Goal: Share content

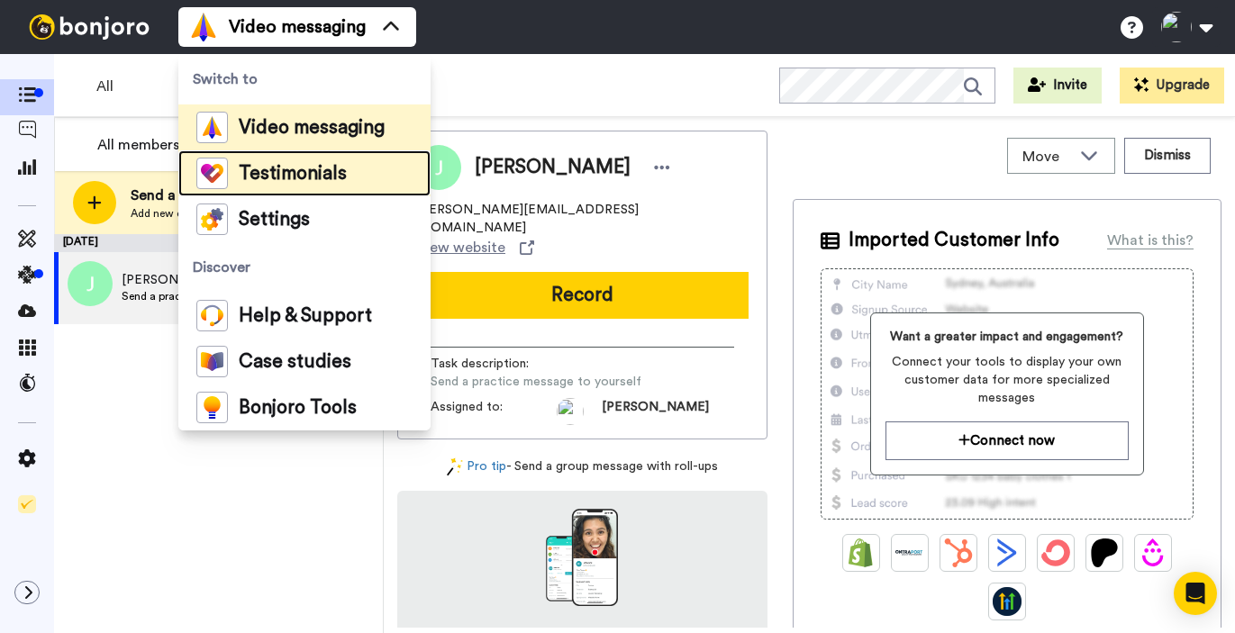
click at [286, 183] on span "Testimonials" at bounding box center [293, 174] width 108 height 18
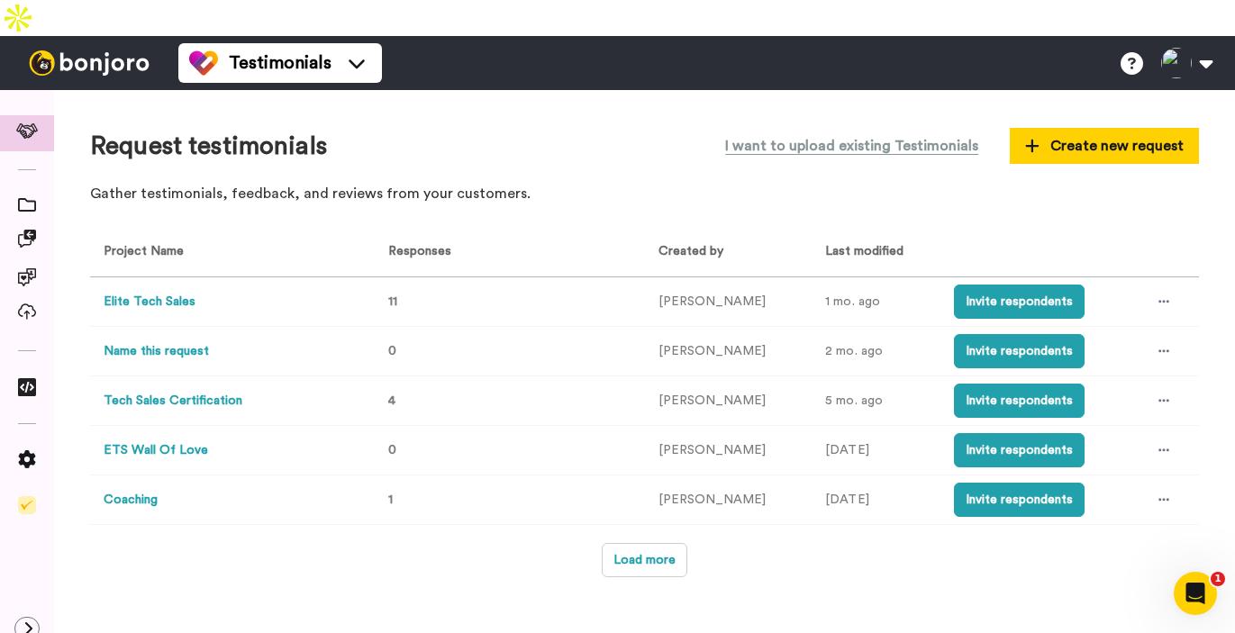
click at [183, 293] on button "Elite Tech Sales" at bounding box center [150, 302] width 92 height 19
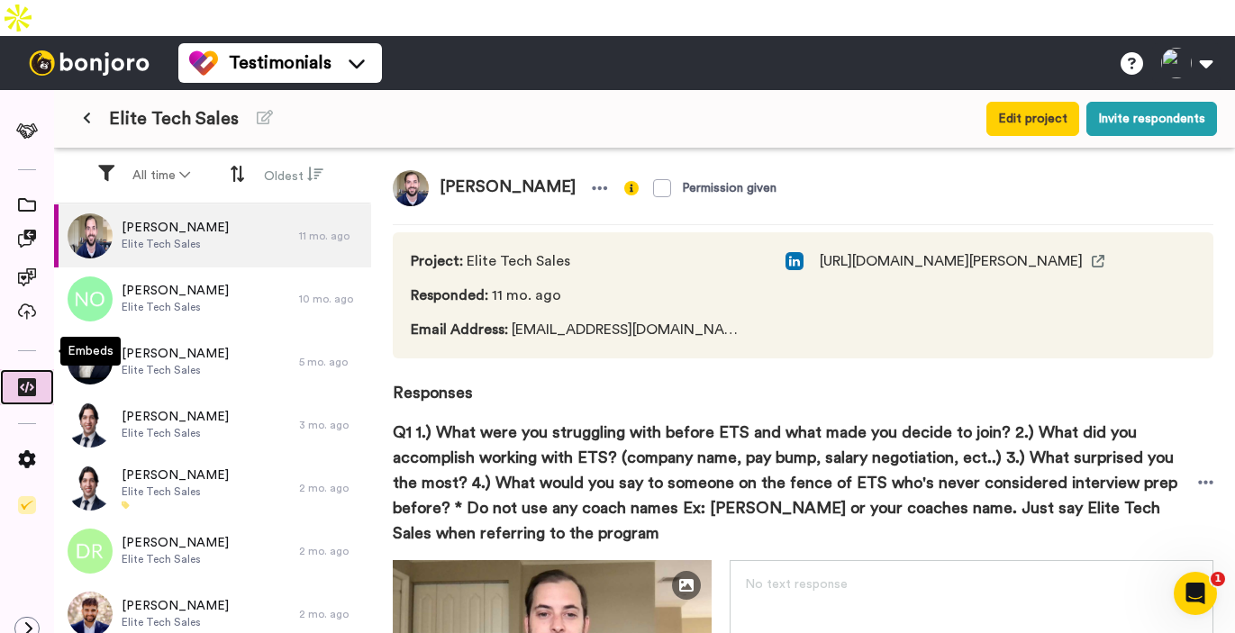
click at [35, 378] on icon at bounding box center [27, 387] width 18 height 18
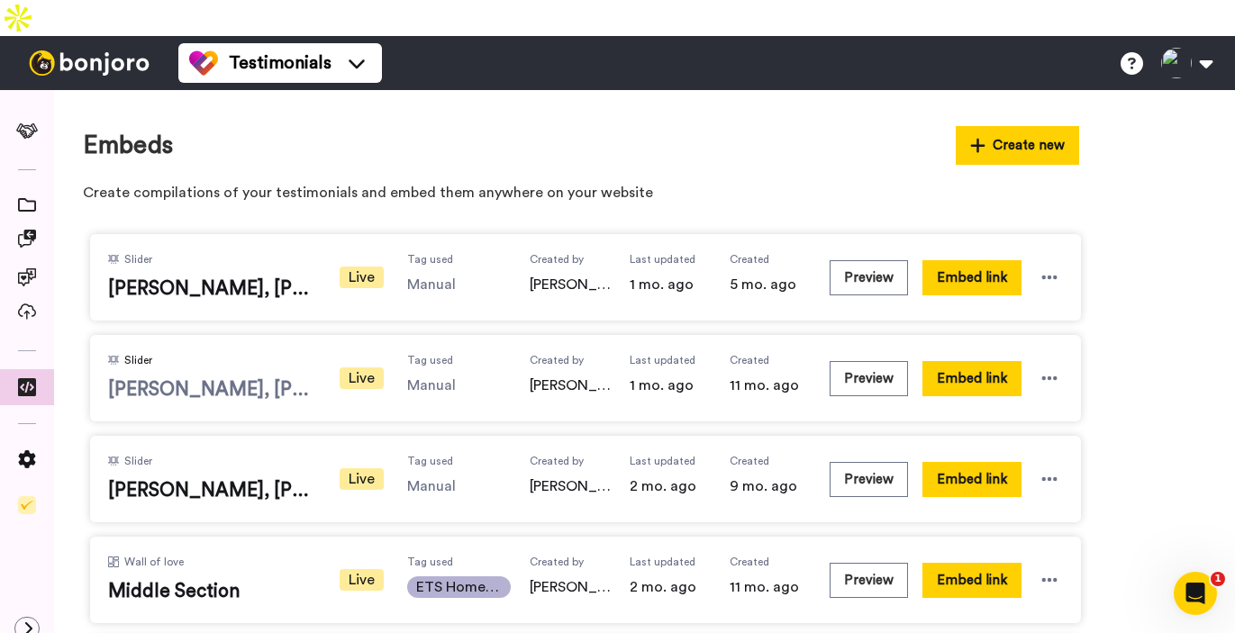
click at [275, 377] on span "Drew, Jared, Casey (Top)" at bounding box center [211, 390] width 207 height 27
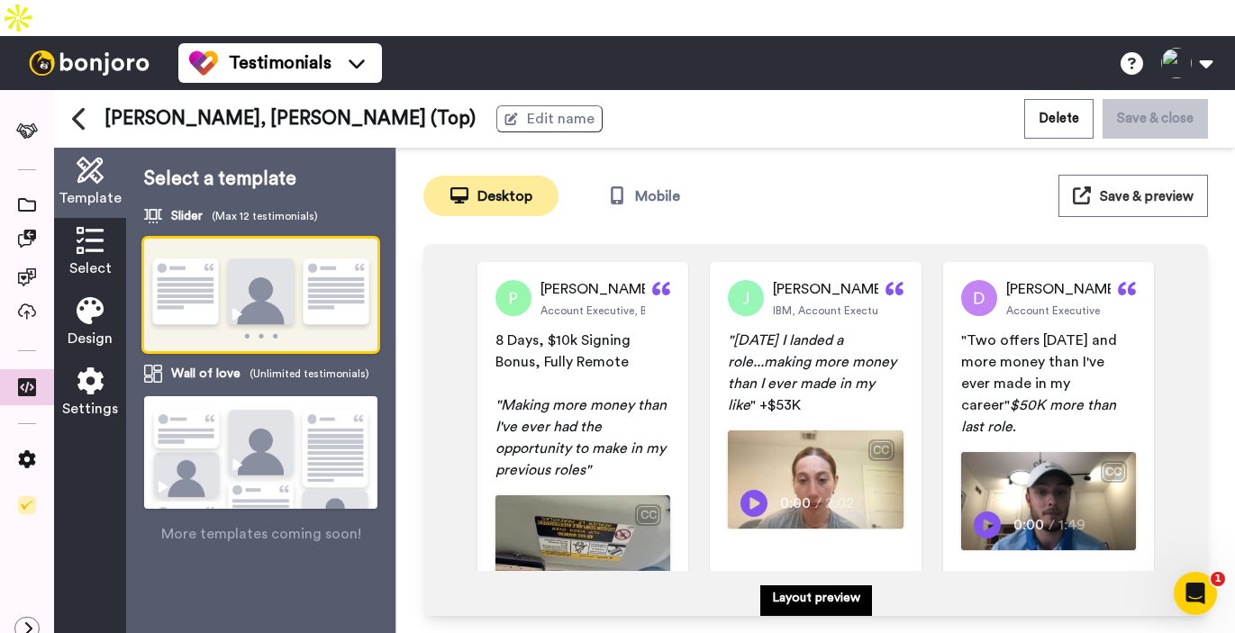
click at [66, 90] on div "Drew, Jared, Casey (Top) Edit name Delete Save & close" at bounding box center [644, 119] width 1181 height 58
click at [77, 108] on icon at bounding box center [78, 119] width 13 height 23
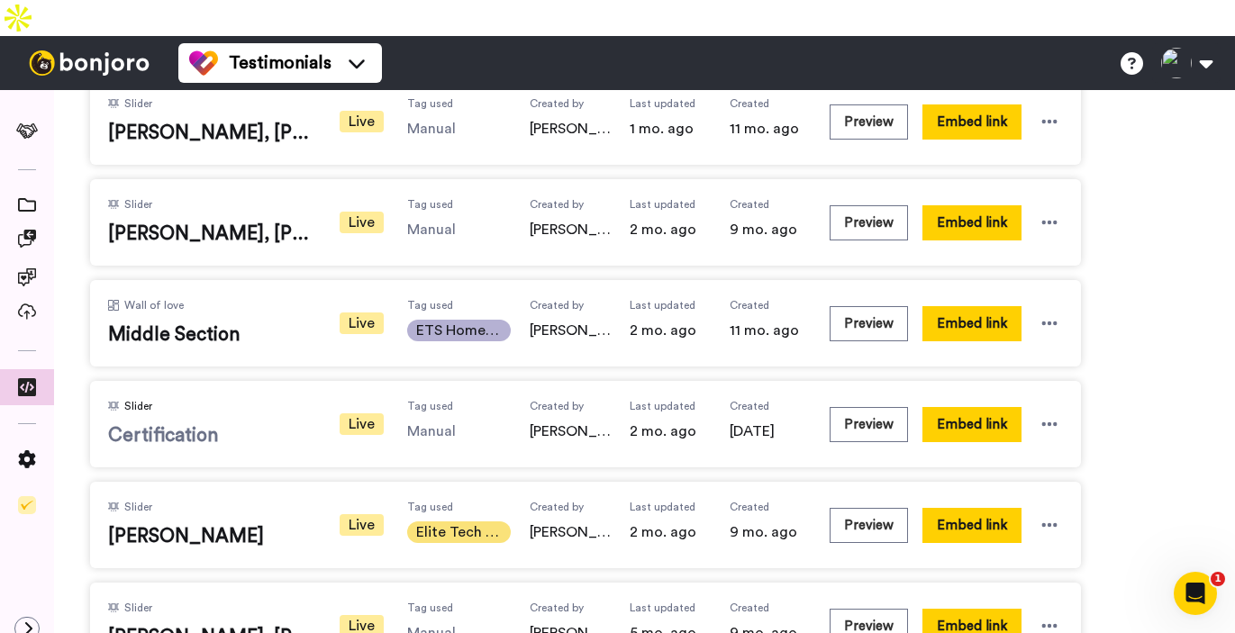
scroll to position [304, 0]
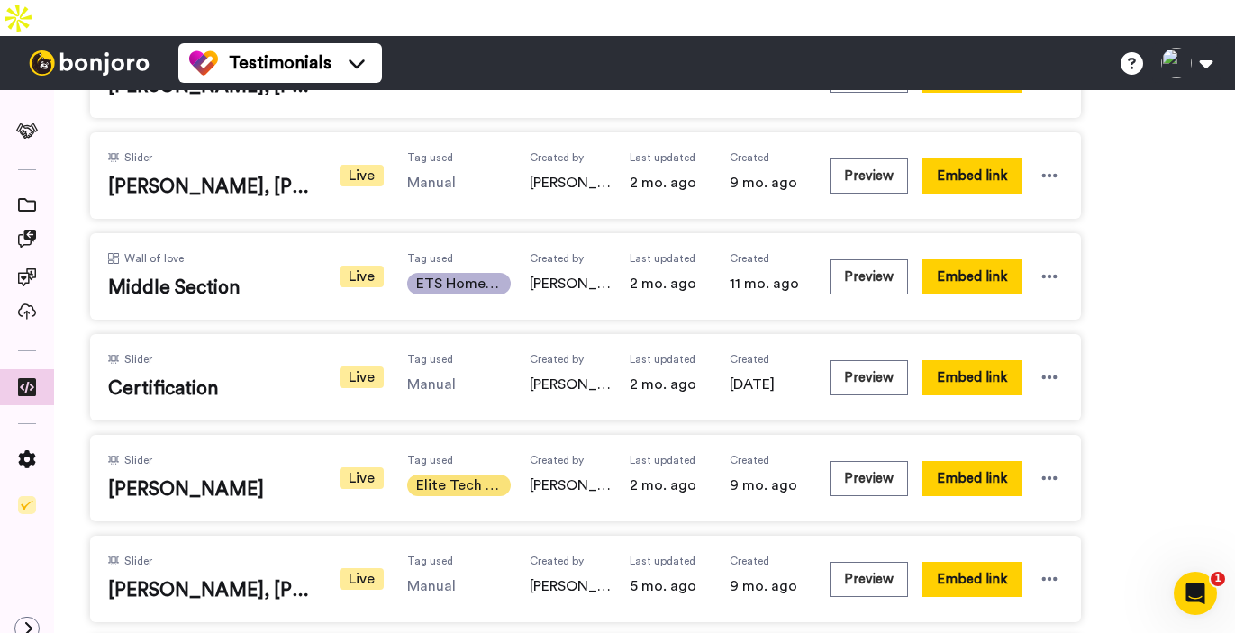
click at [842, 453] on div "Preview Embed link" at bounding box center [946, 478] width 233 height 50
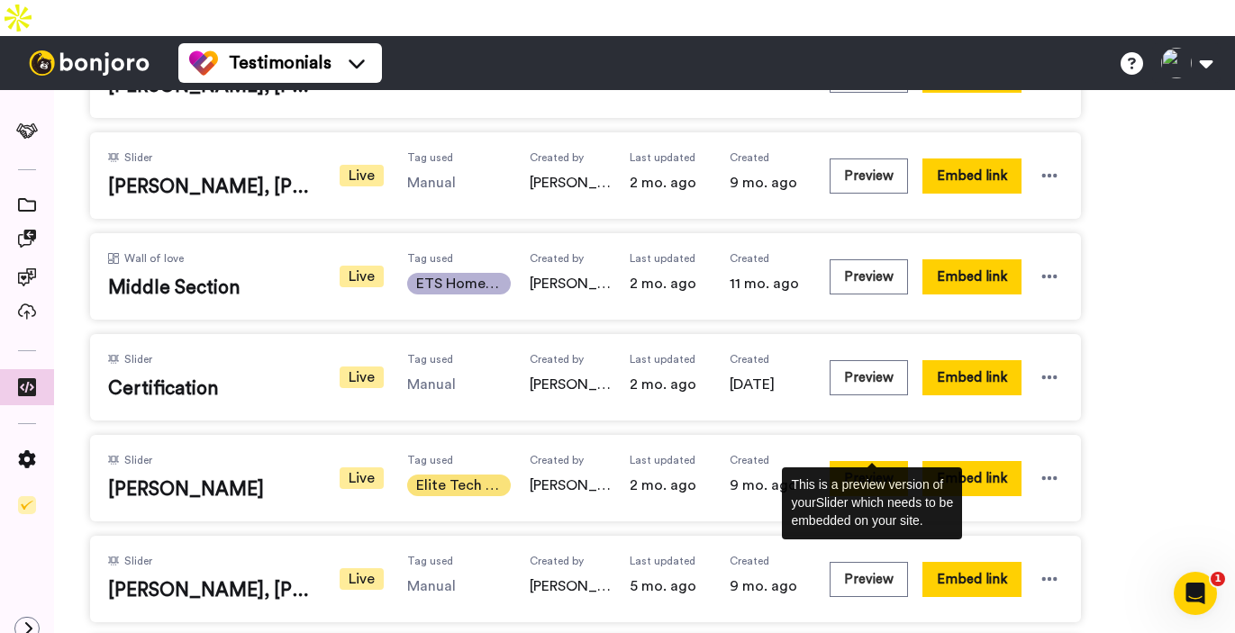
click at [845, 461] on button "Preview" at bounding box center [869, 478] width 78 height 35
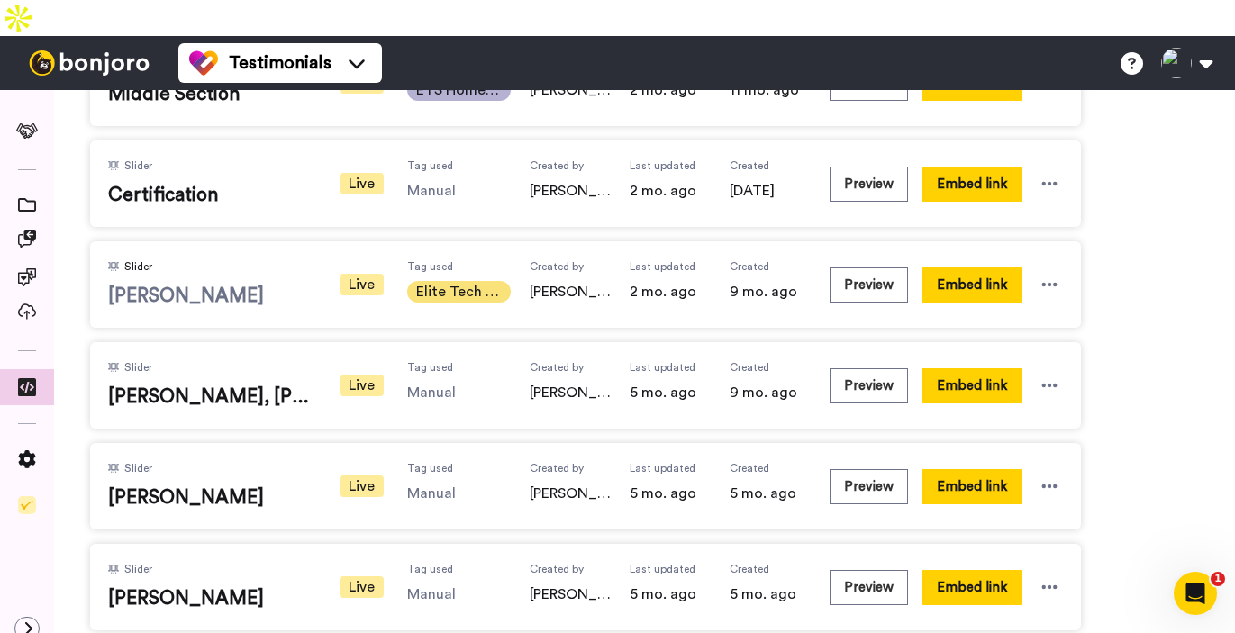
scroll to position [585, 0]
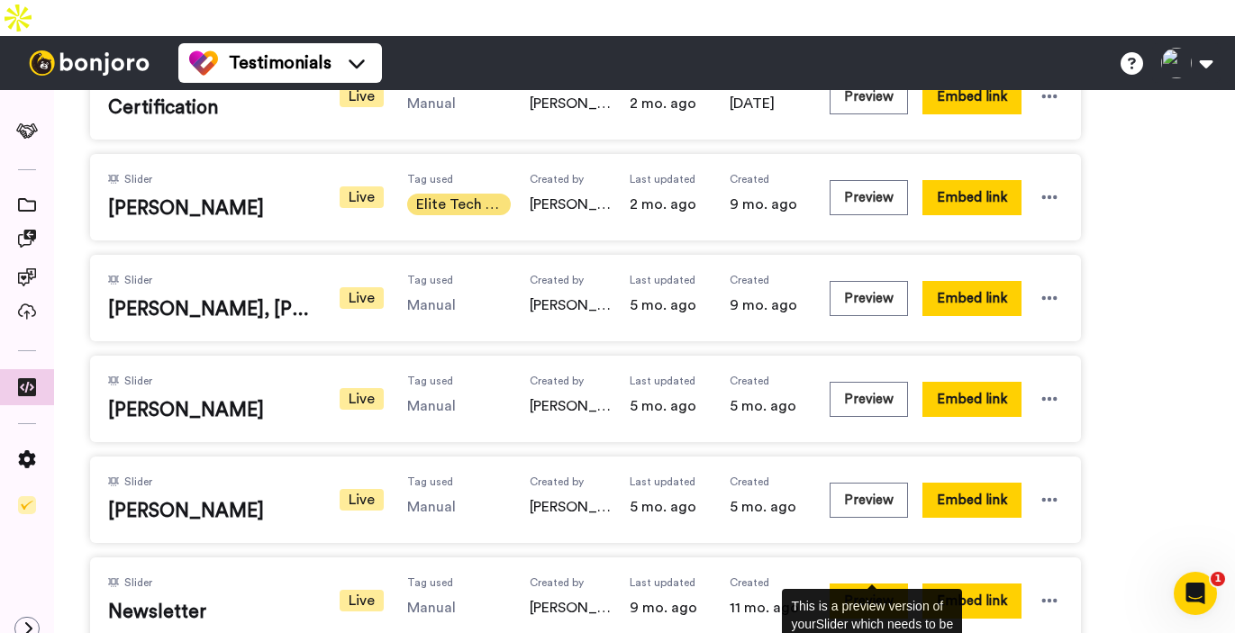
click at [882, 584] on button "Preview" at bounding box center [869, 601] width 78 height 35
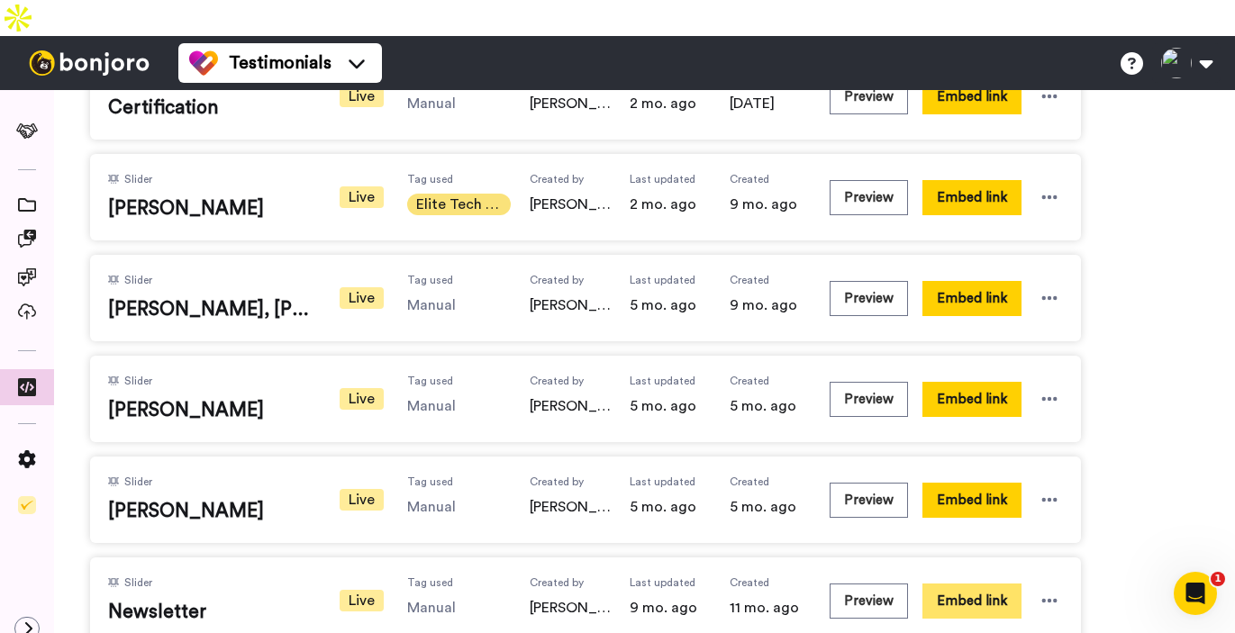
click at [959, 584] on button "Embed link" at bounding box center [972, 601] width 99 height 35
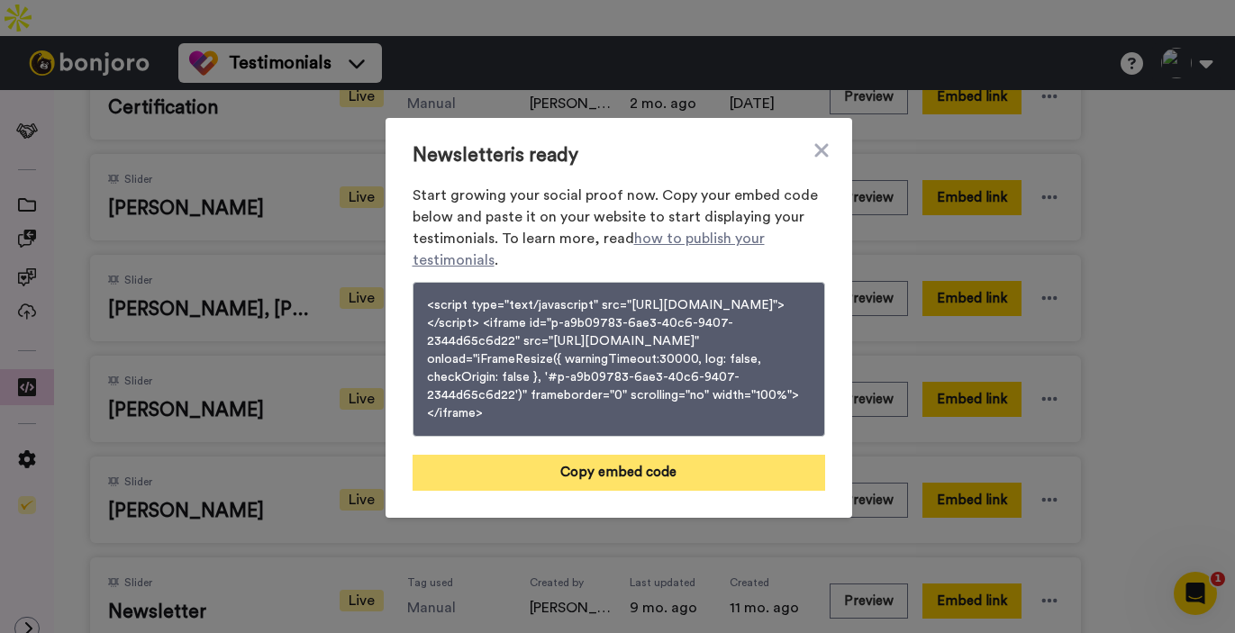
click at [726, 474] on button "Copy embed code" at bounding box center [619, 473] width 413 height 36
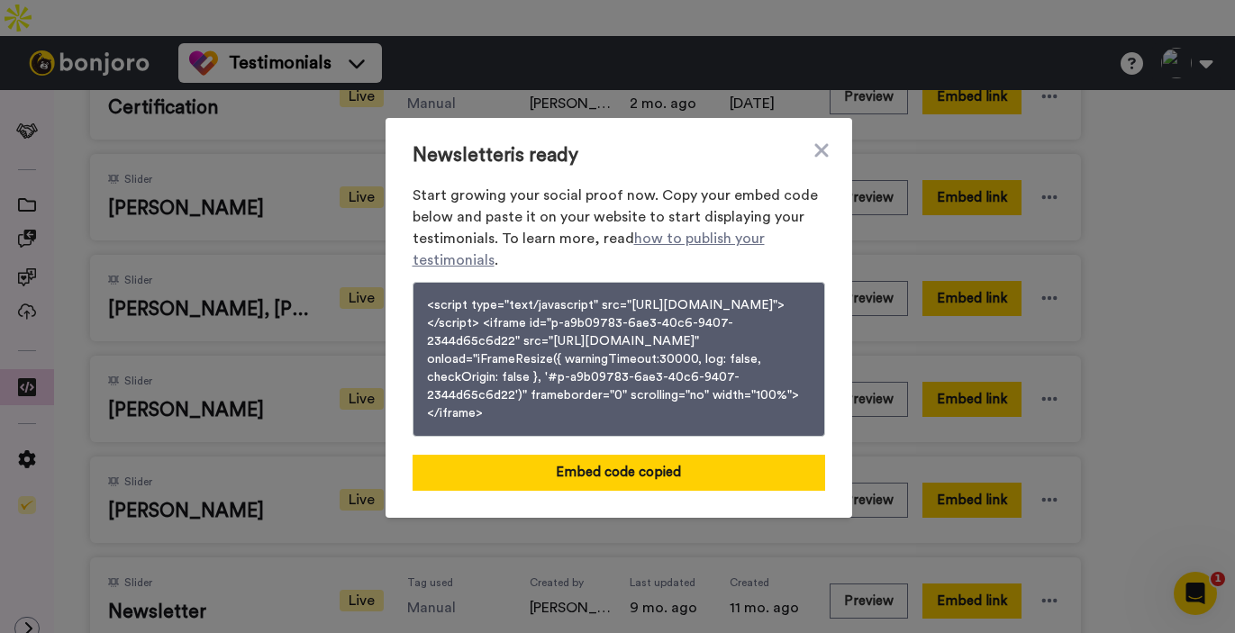
click at [392, 629] on div "Newsletter is ready Start growing your social proof now. Copy your embed code b…" at bounding box center [617, 316] width 1235 height 633
